Goal: Information Seeking & Learning: Learn about a topic

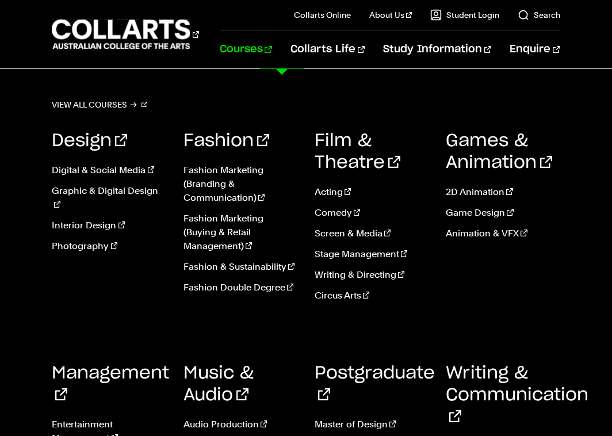
scroll to position [100, 0]
click at [469, 212] on link "Game Design" at bounding box center [503, 213] width 114 height 14
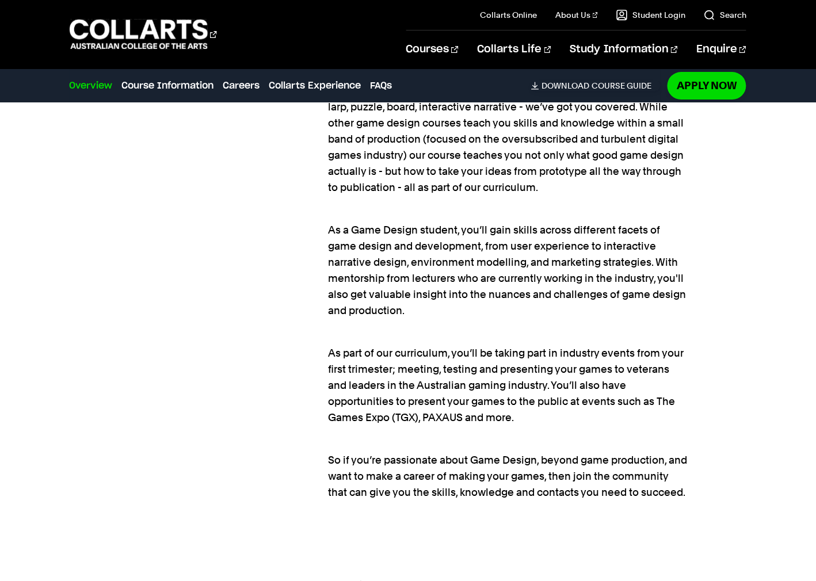
scroll to position [1067, 0]
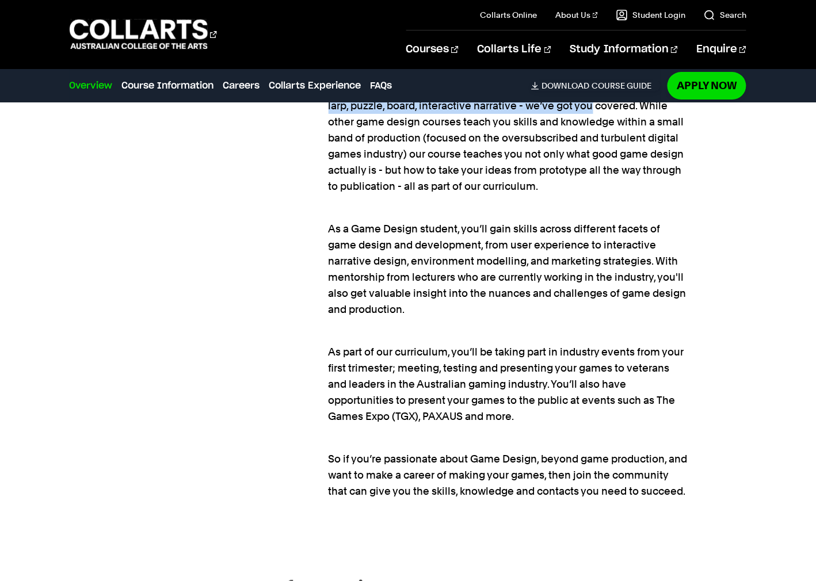
drag, startPoint x: 371, startPoint y: 234, endPoint x: 406, endPoint y: 313, distance: 86.5
click at [406, 195] on p "Our Game Design courses are unique within Australia and are a rare breed worldw…" at bounding box center [509, 113] width 361 height 161
copy p "Our Game Design courses are unique within Australia and are a rare breed worldw…"
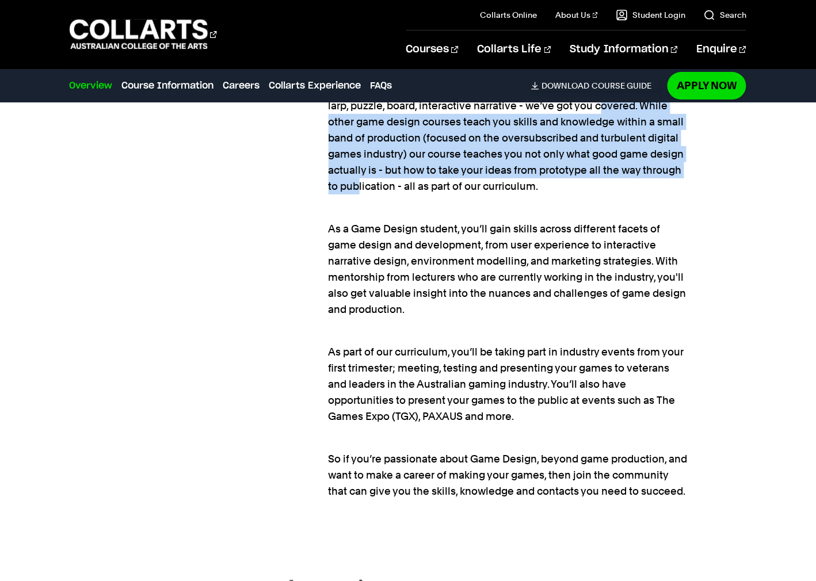
drag, startPoint x: 415, startPoint y: 308, endPoint x: 421, endPoint y: 407, distance: 99.2
click at [421, 195] on p "Our Game Design courses are unique within Australia and are a rare breed worldw…" at bounding box center [509, 113] width 361 height 161
copy p "While other game design courses teach you skills and knowledge within a small b…"
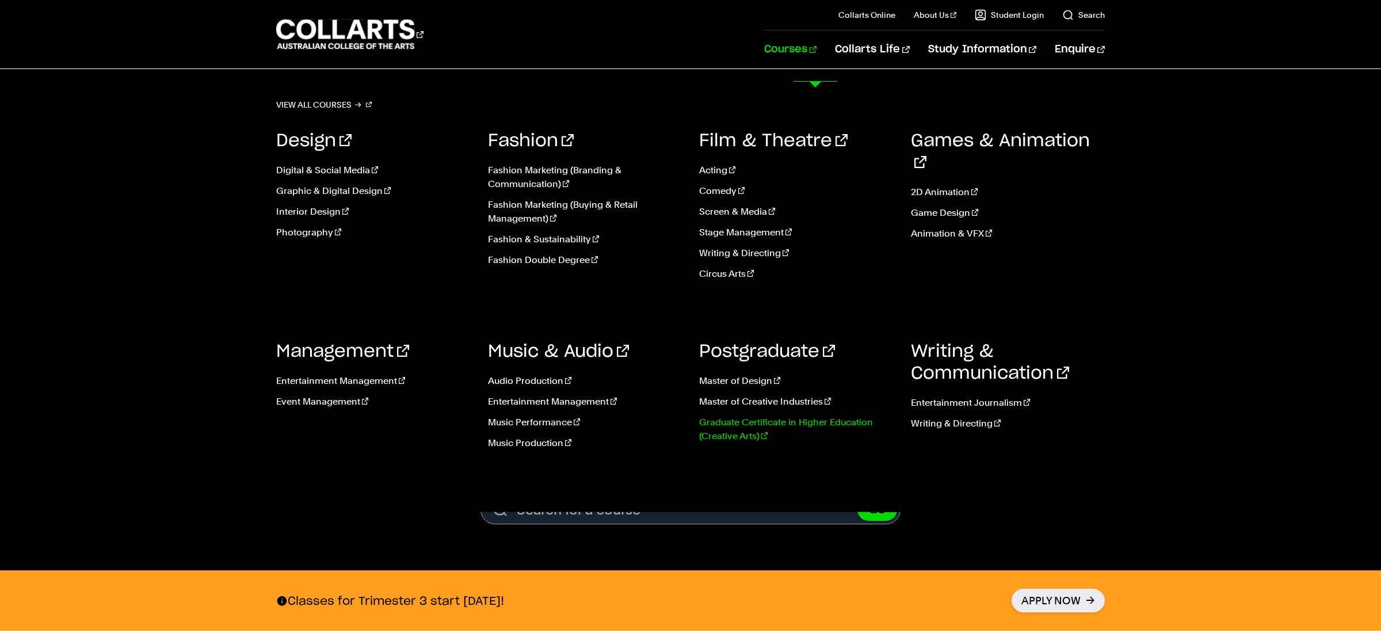
click at [751, 443] on link "Graduate Certificate in Higher Education (Creative Arts)" at bounding box center [796, 430] width 195 height 28
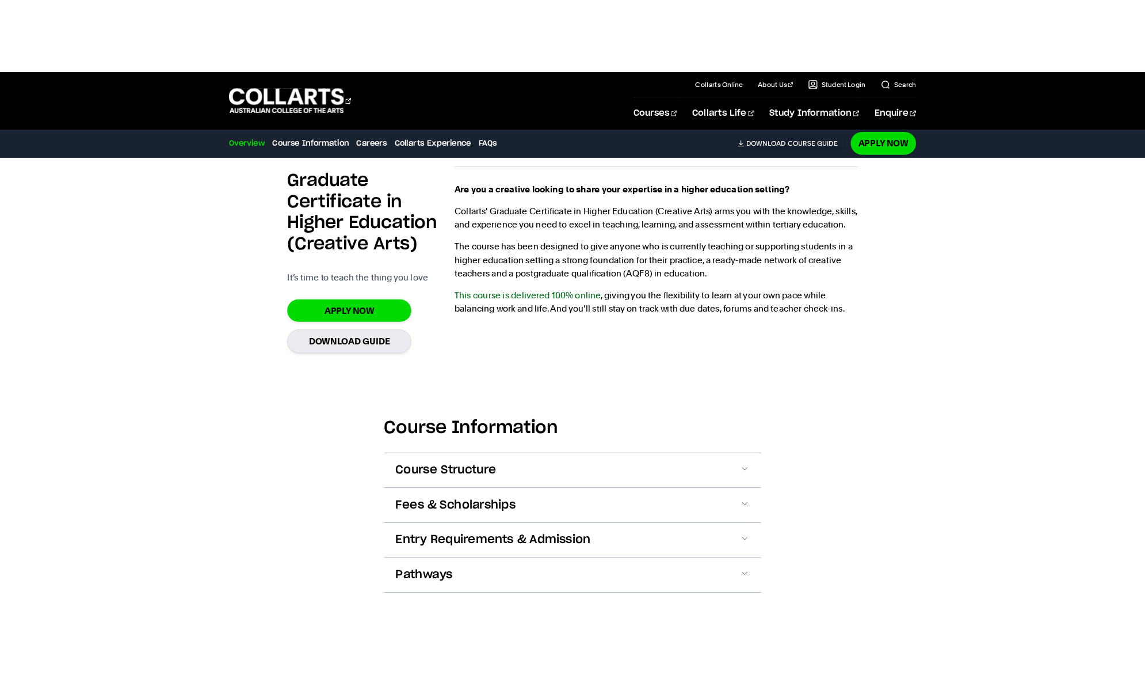
scroll to position [744, 0]
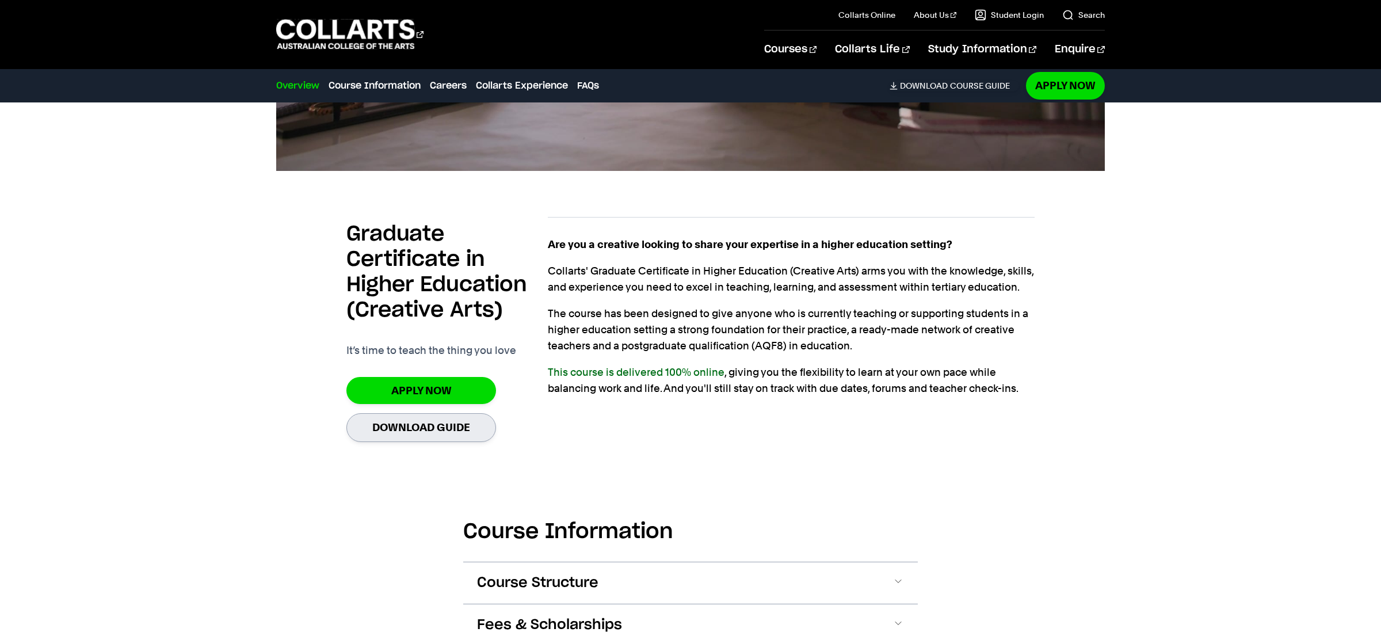
click at [496, 441] on link "Download Guide" at bounding box center [421, 427] width 150 height 28
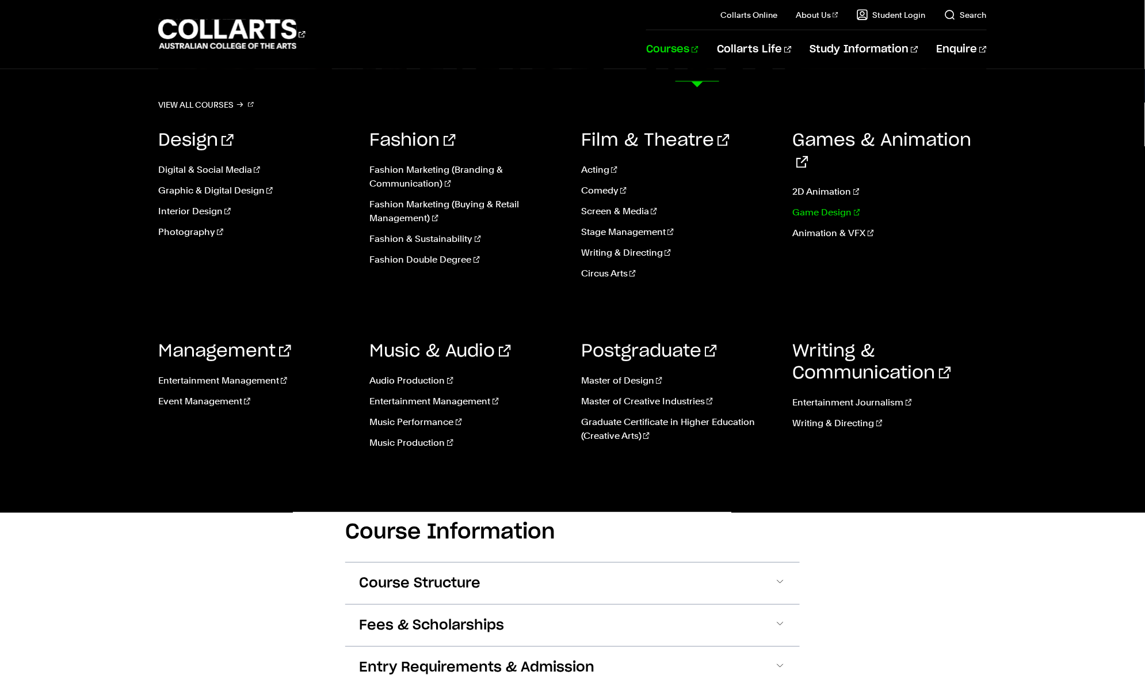
click at [821, 220] on link "Game Design" at bounding box center [890, 213] width 195 height 14
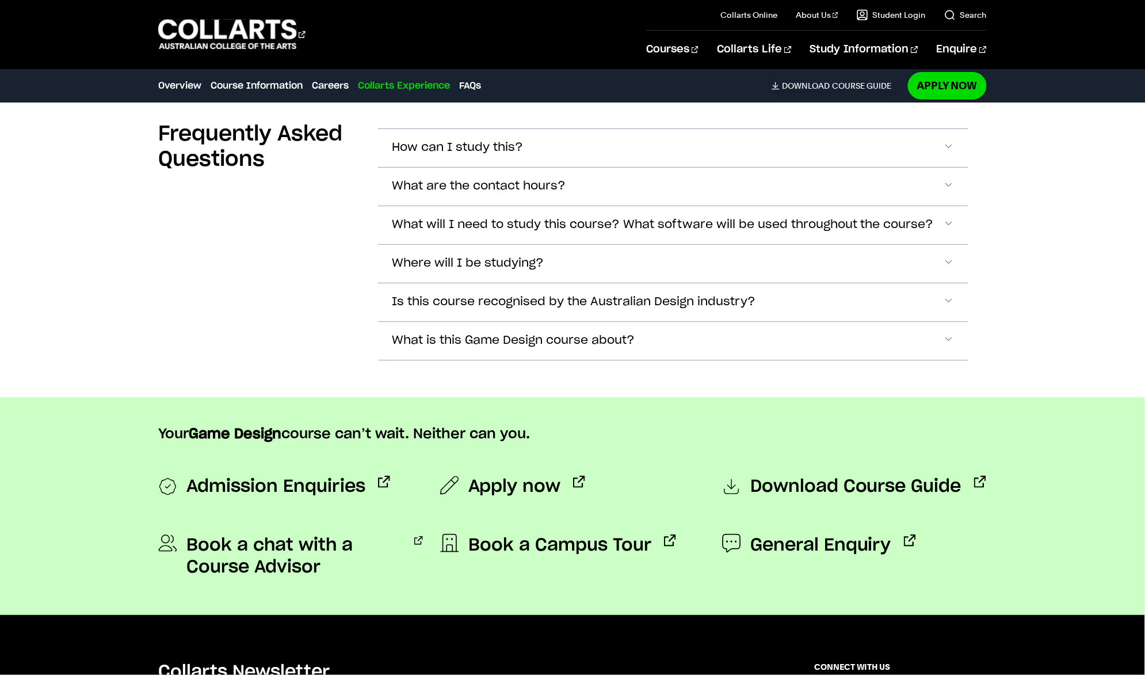
scroll to position [3535, 0]
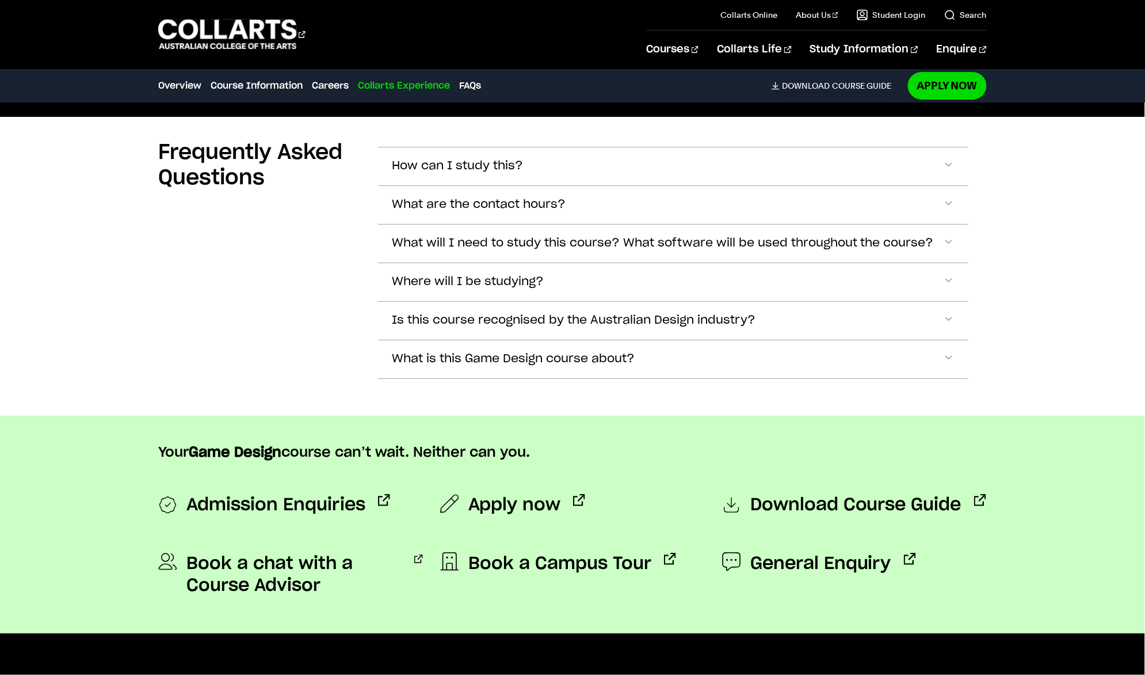
drag, startPoint x: 162, startPoint y: 261, endPoint x: 472, endPoint y: 301, distance: 312.2
drag, startPoint x: 176, startPoint y: 316, endPoint x: 154, endPoint y: 255, distance: 64.8
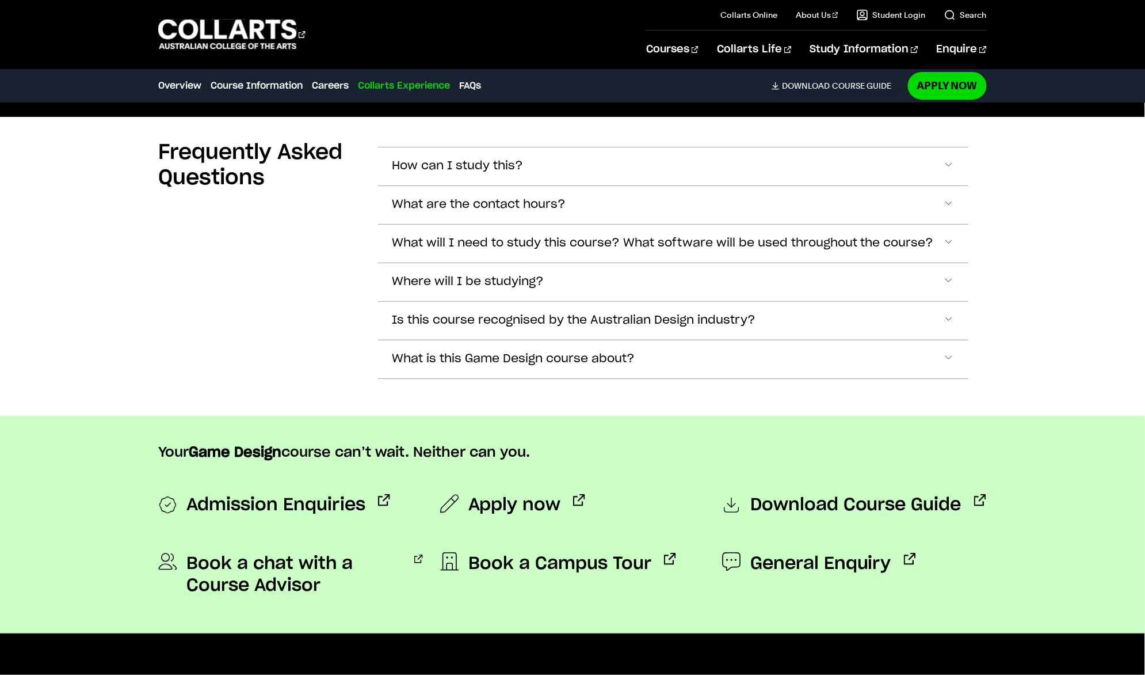
copy p ""I had some people actually ask me if they could buy a copy of my game, maybe a…"
drag, startPoint x: 311, startPoint y: 257, endPoint x: 348, endPoint y: 238, distance: 40.7
drag, startPoint x: 372, startPoint y: 220, endPoint x: 143, endPoint y: 223, distance: 228.5
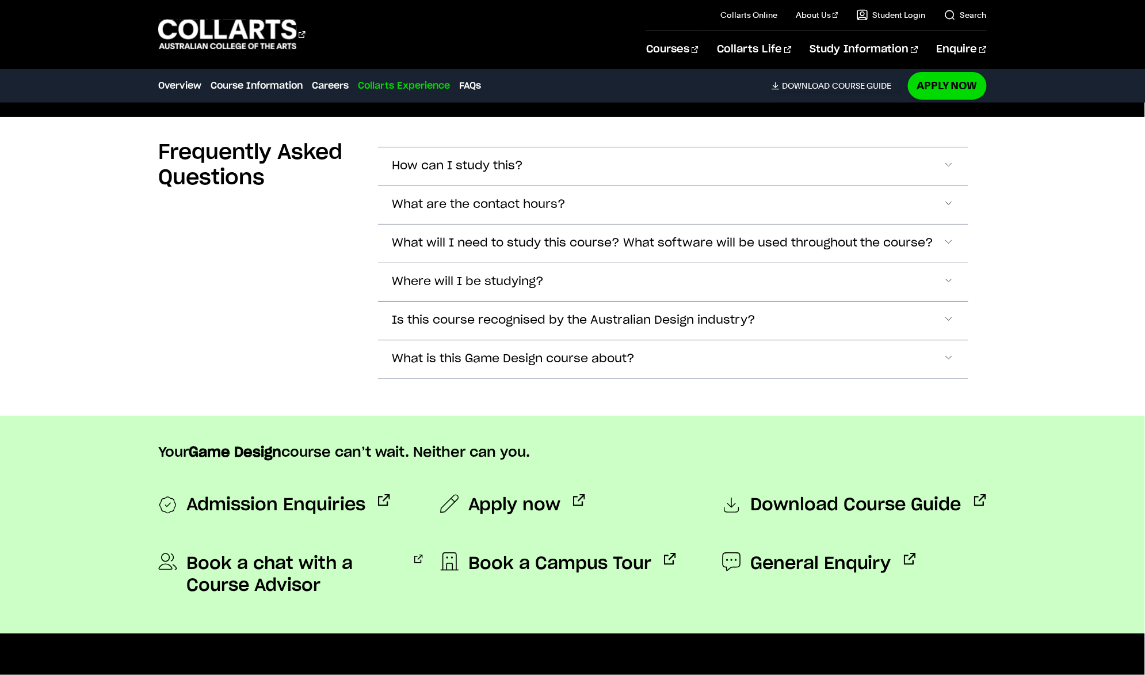
copy h3 "Michael, Game Design Student"
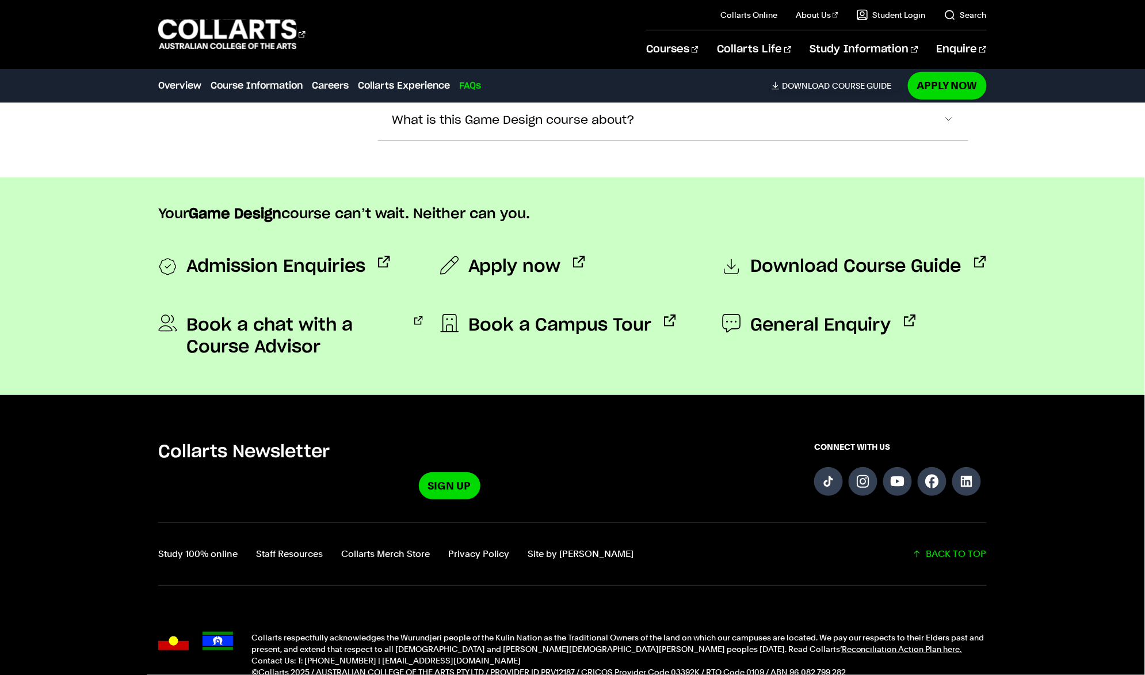
scroll to position [3967, 0]
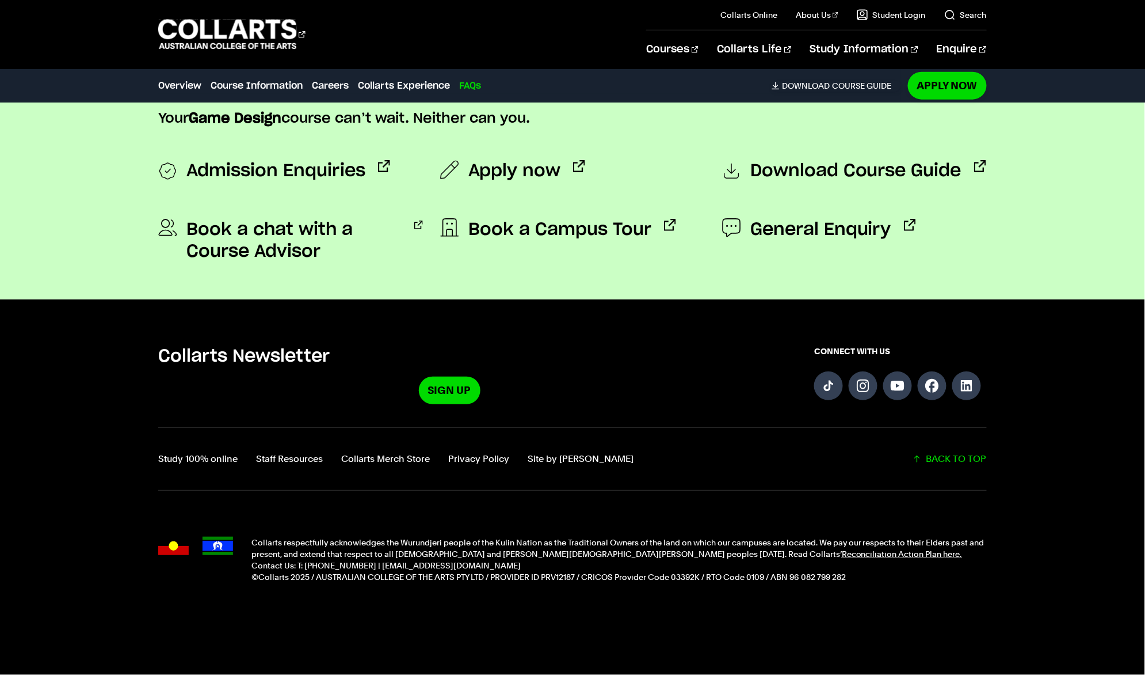
scroll to position [4001, 0]
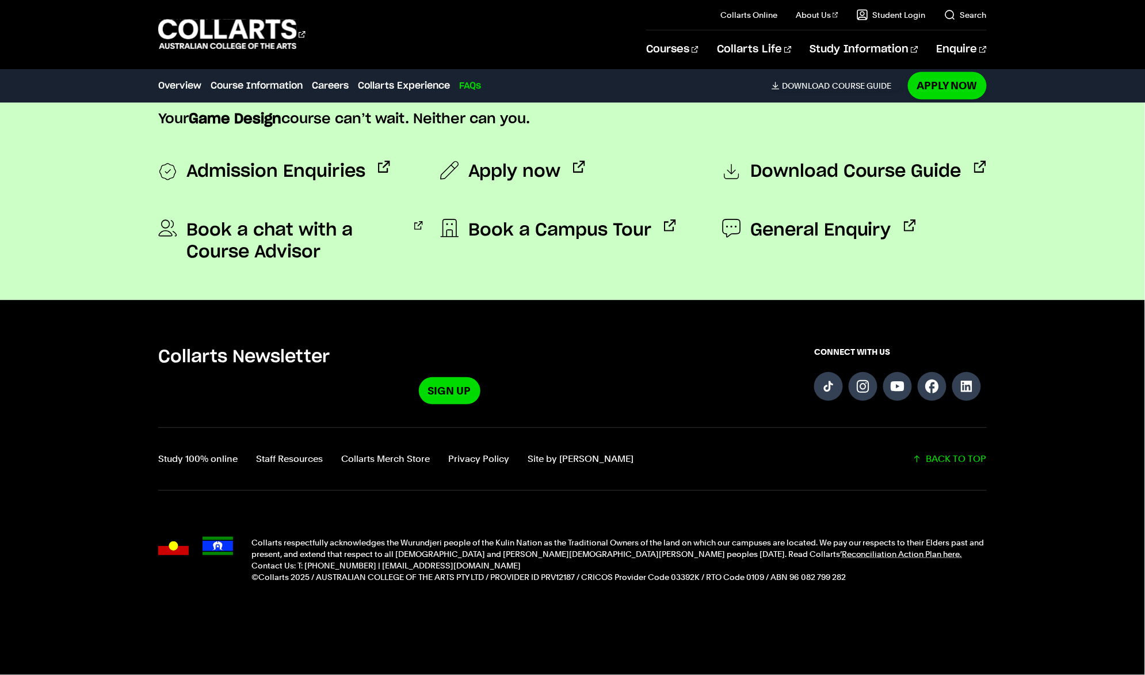
scroll to position [4123, 0]
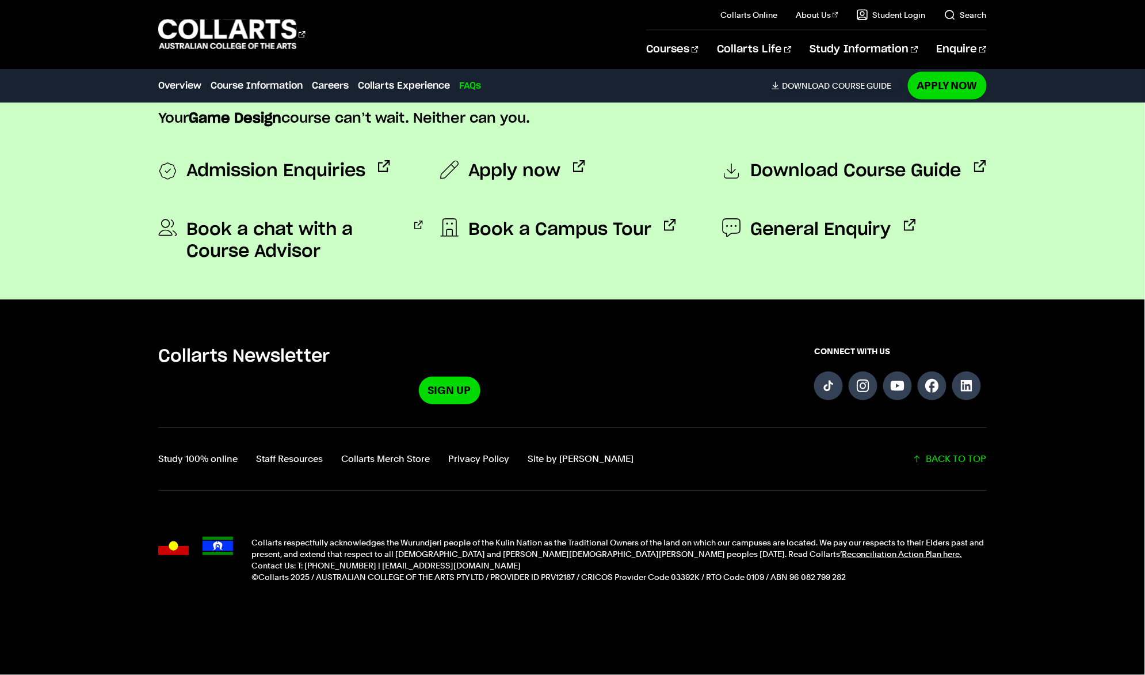
scroll to position [4074, 0]
drag, startPoint x: 543, startPoint y: 332, endPoint x: 569, endPoint y: 364, distance: 41.3
copy p "hen you explore Digital Content, you’ll be using Maya and UnReal 5 and we also …"
